Goal: Task Accomplishment & Management: Complete application form

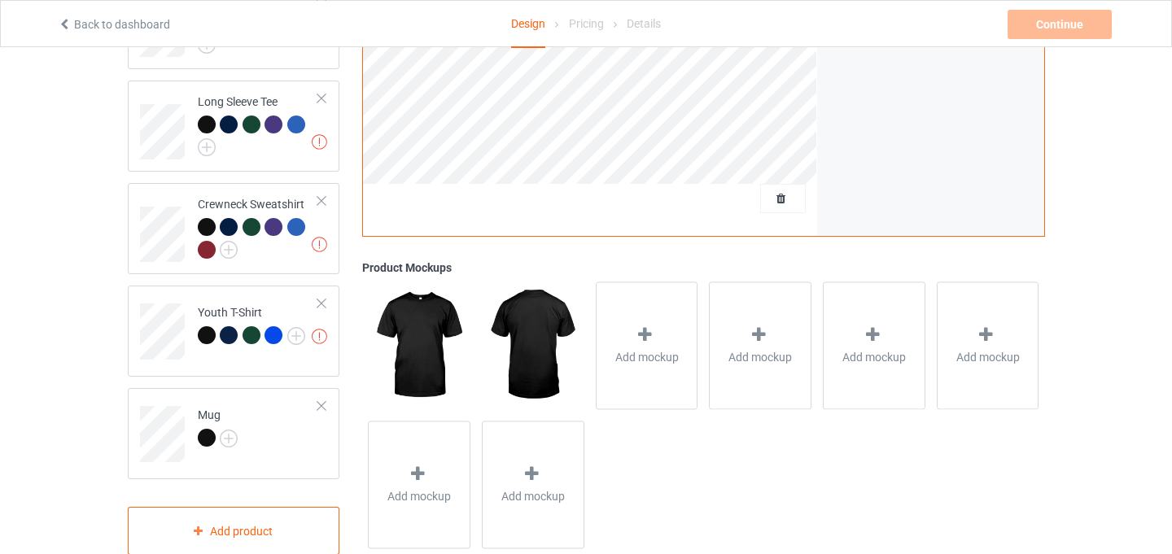
scroll to position [553, 0]
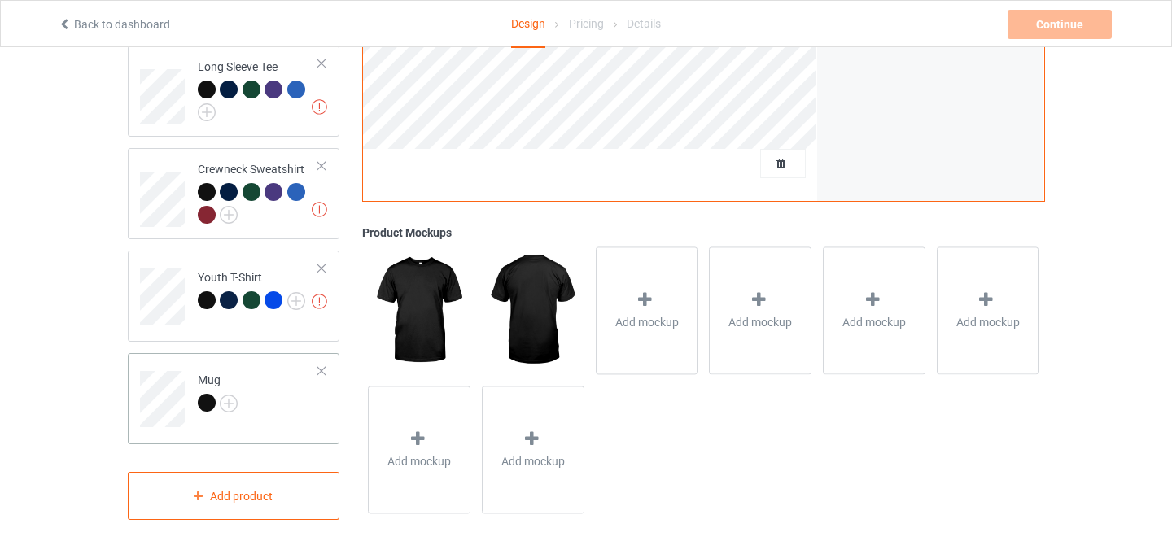
click at [326, 415] on td "Mug" at bounding box center [258, 394] width 139 height 68
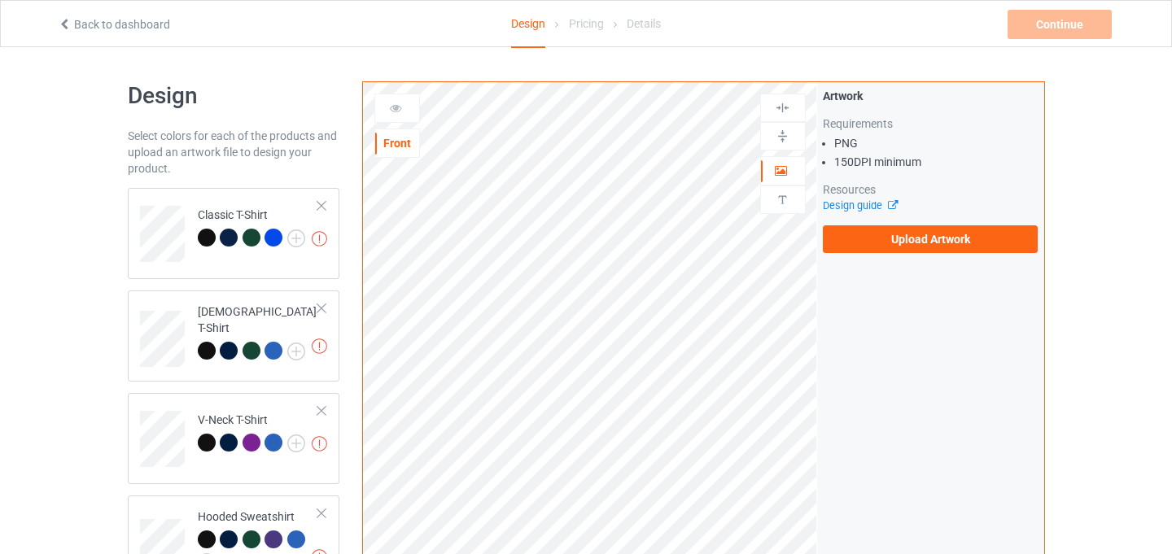
click at [287, 264] on div "Missing artworks Classic T-Shirt" at bounding box center [234, 233] width 212 height 91
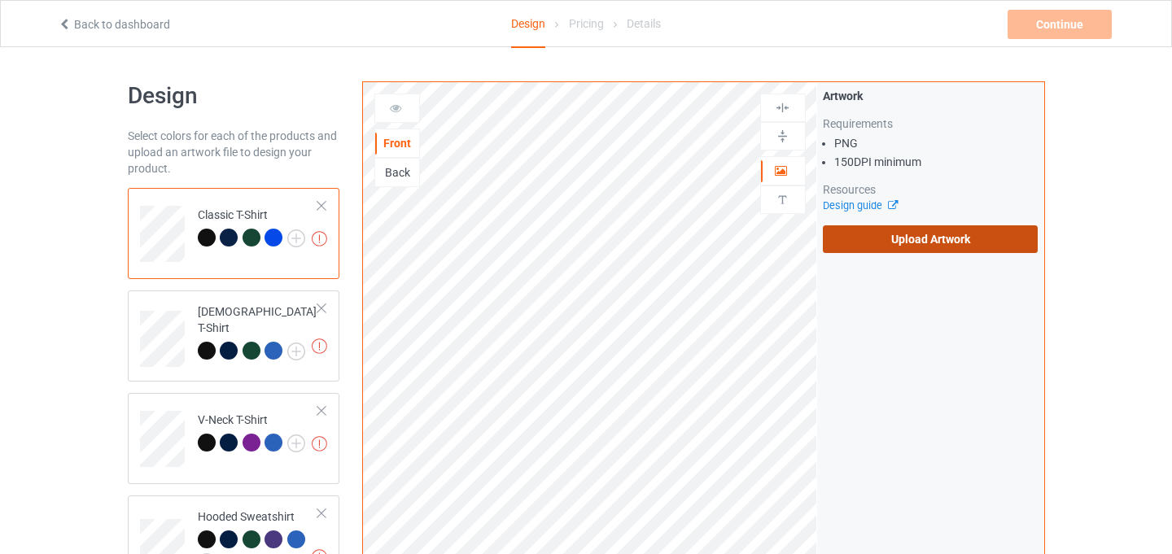
click at [877, 248] on label "Upload Artwork" at bounding box center [931, 240] width 216 height 28
click at [0, 0] on input "Upload Artwork" at bounding box center [0, 0] width 0 height 0
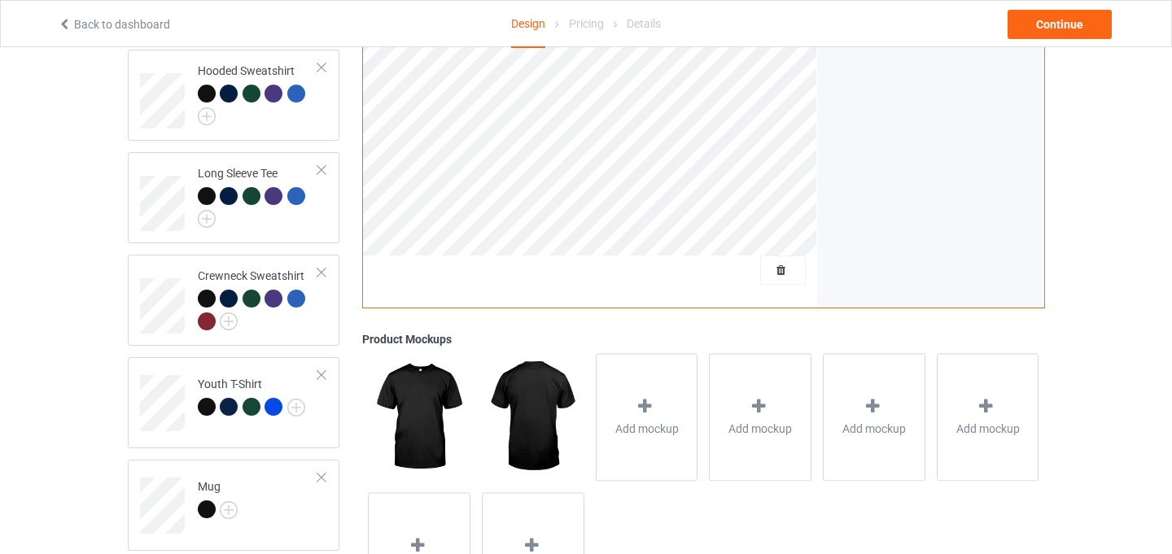
scroll to position [554, 0]
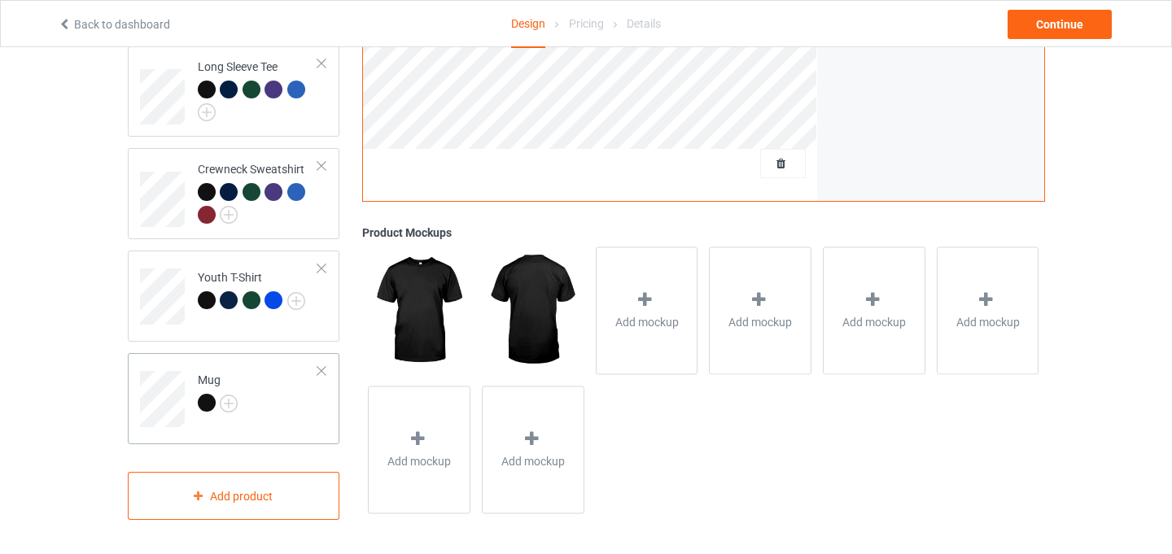
click at [278, 382] on td "Mug" at bounding box center [258, 394] width 139 height 68
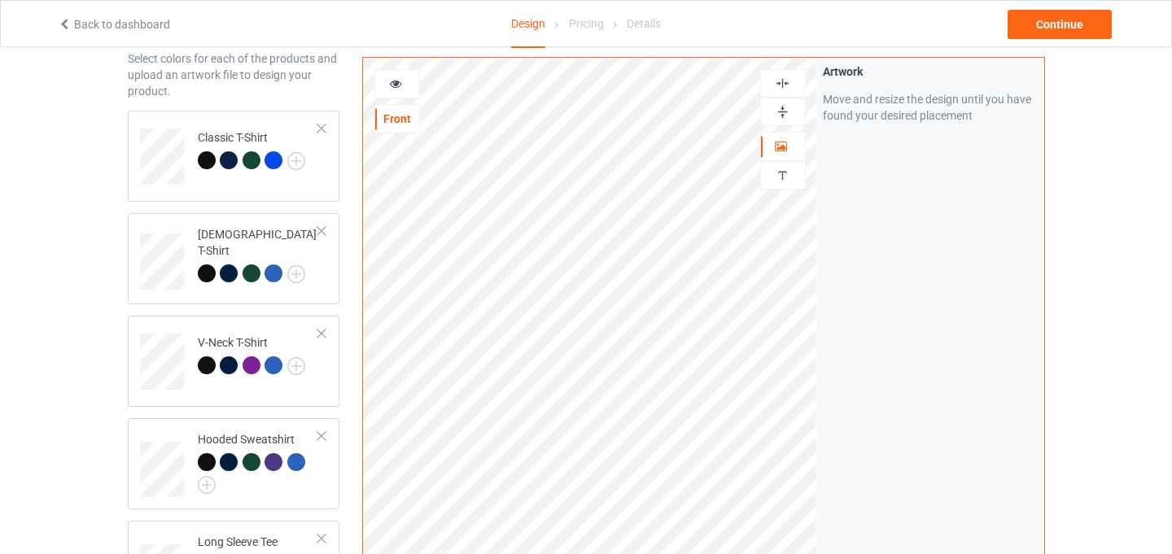
scroll to position [61, 0]
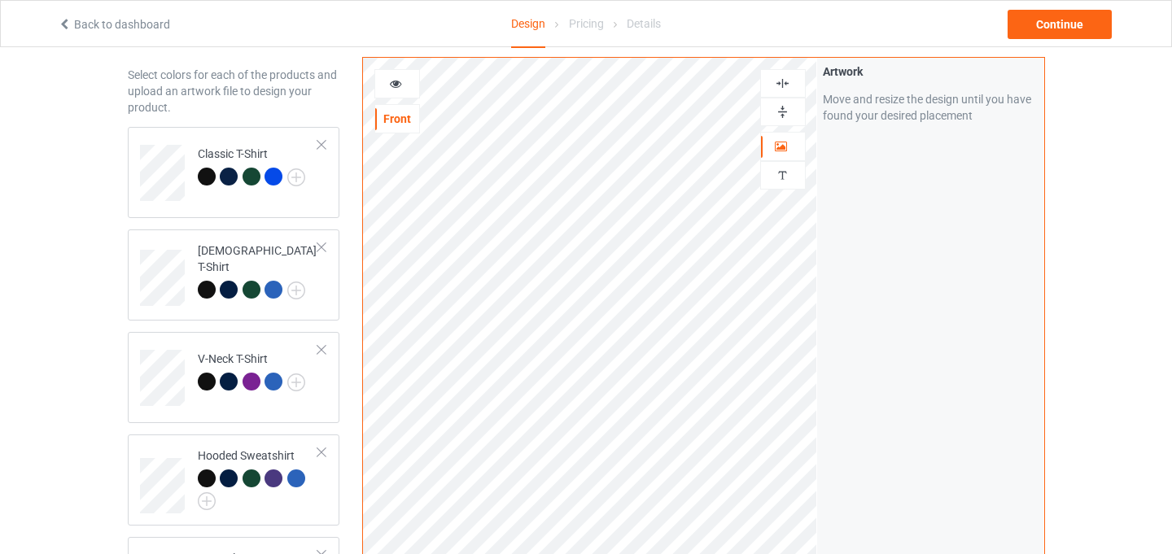
click at [394, 91] on div at bounding box center [397, 84] width 44 height 16
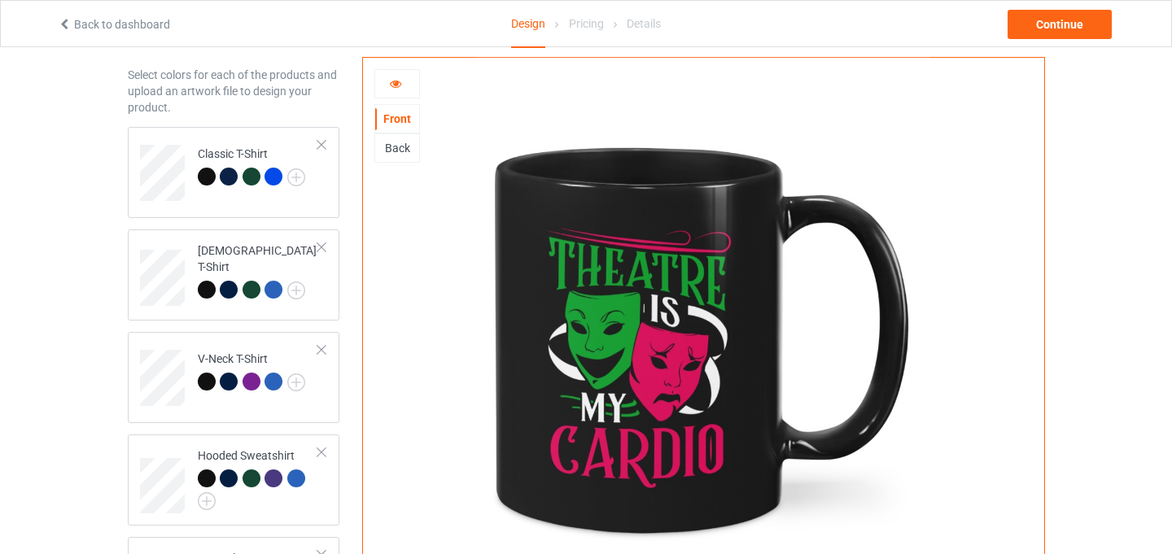
click at [402, 82] on icon at bounding box center [396, 81] width 14 height 11
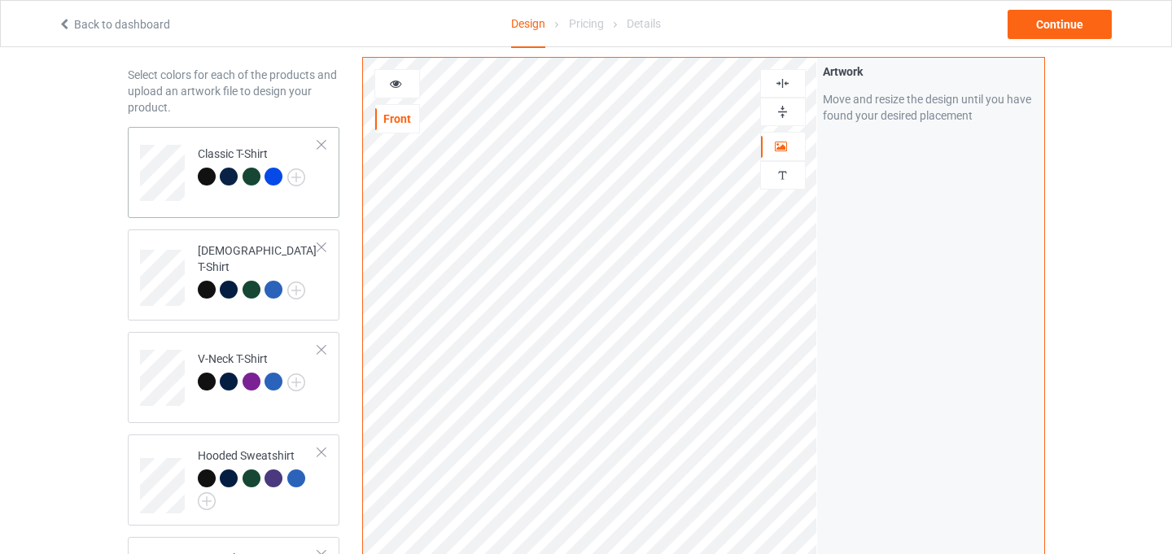
click at [318, 200] on div "Classic T-Shirt" at bounding box center [234, 172] width 212 height 91
click at [1063, 24] on div "Continue" at bounding box center [1060, 24] width 104 height 29
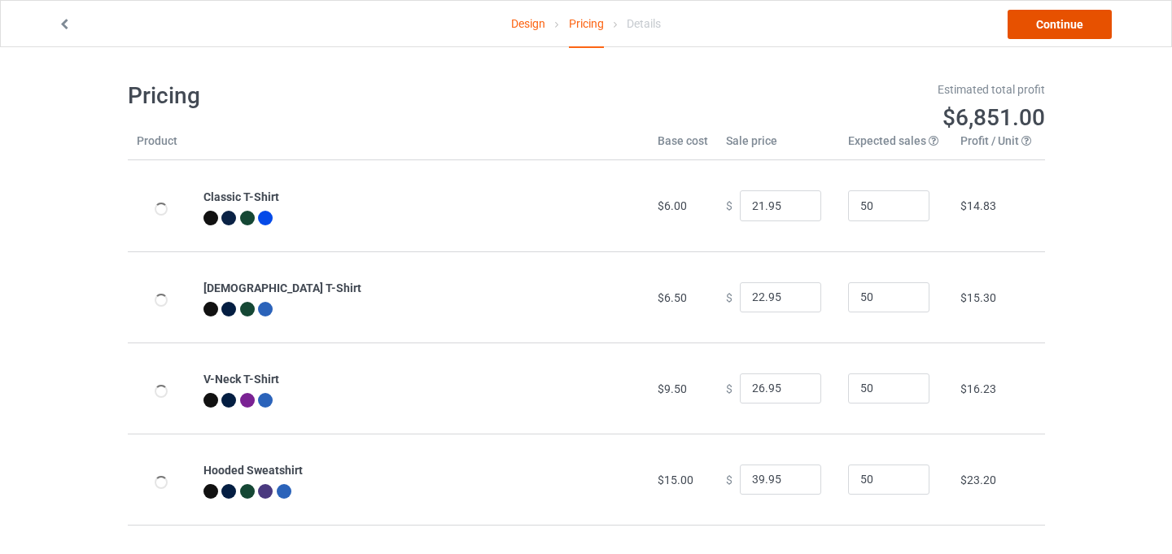
click at [1066, 25] on link "Continue" at bounding box center [1060, 24] width 104 height 29
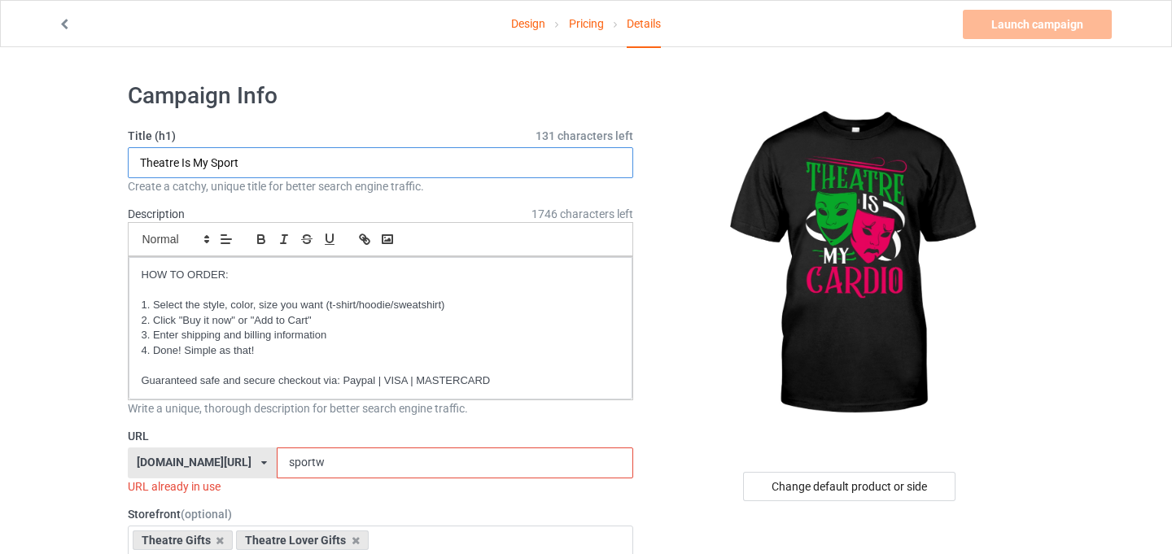
drag, startPoint x: 261, startPoint y: 170, endPoint x: 212, endPoint y: 160, distance: 50.0
click at [212, 160] on input "Theatre Is My Sport" at bounding box center [381, 162] width 506 height 31
type input "Theatre Is My Cardio"
click at [308, 460] on input "sportw" at bounding box center [455, 463] width 357 height 31
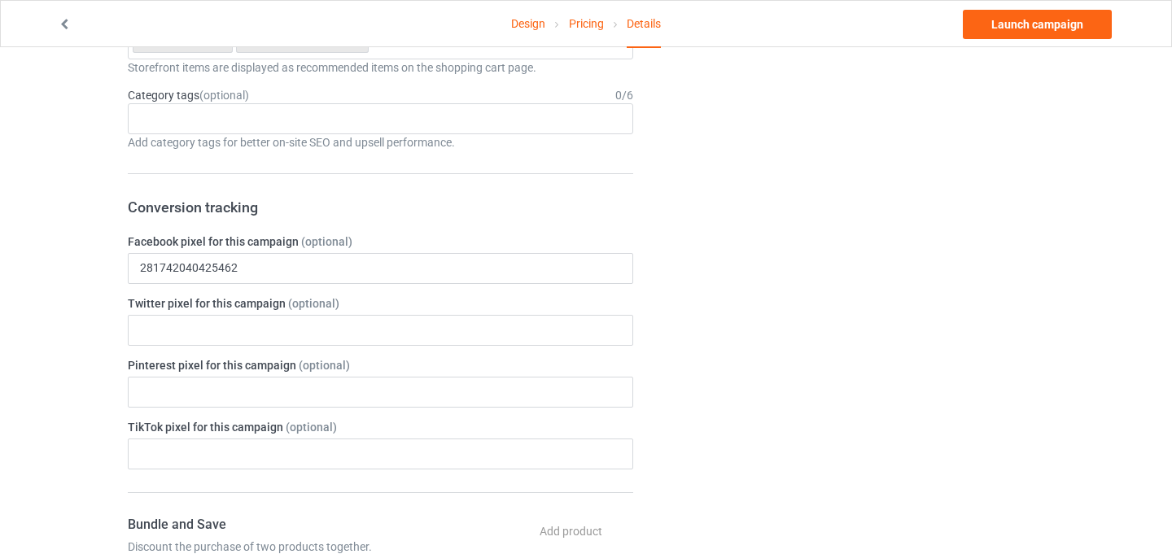
scroll to position [184, 0]
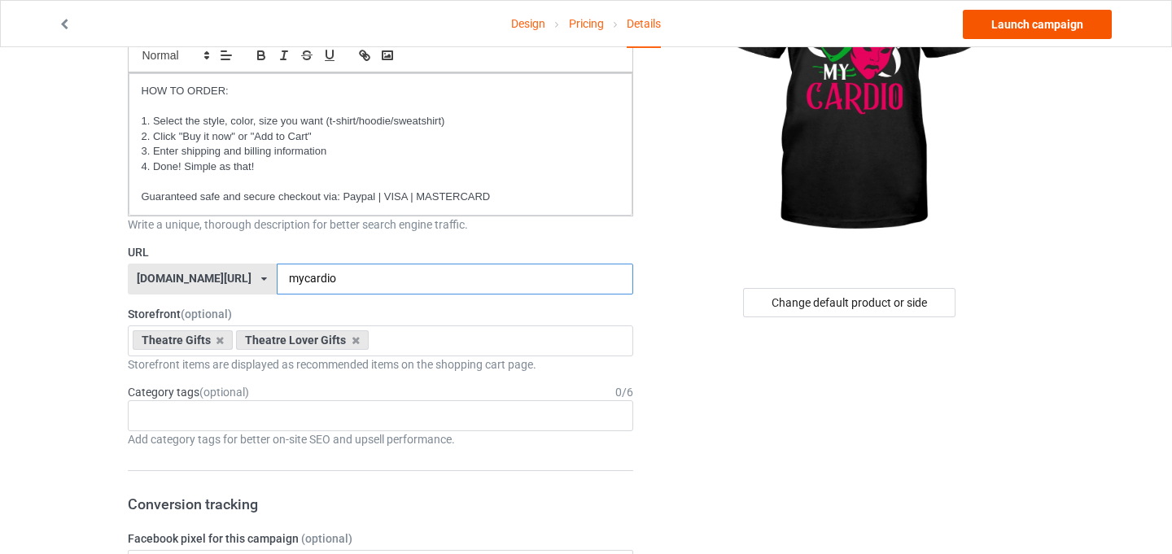
type input "mycardio"
click at [1040, 33] on link "Launch campaign" at bounding box center [1037, 24] width 149 height 29
